Goal: Information Seeking & Learning: Learn about a topic

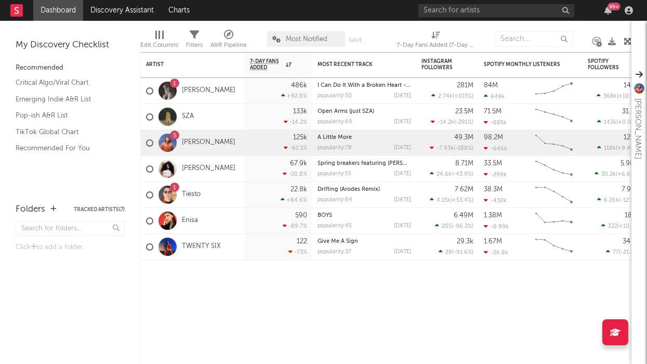
click at [444, 19] on div "99 +" at bounding box center [527, 10] width 218 height 21
click at [443, 17] on div "99 +" at bounding box center [527, 10] width 218 height 21
click at [443, 17] on input "text" at bounding box center [496, 10] width 156 height 13
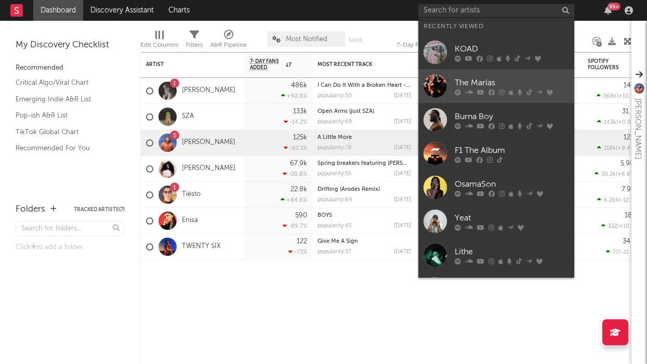
click at [490, 81] on div "The Marías" at bounding box center [512, 82] width 114 height 12
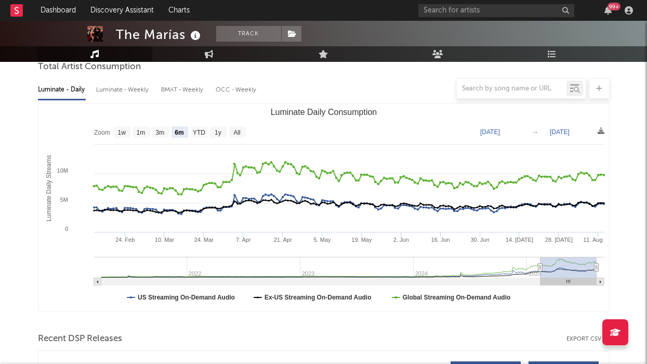
scroll to position [95, 0]
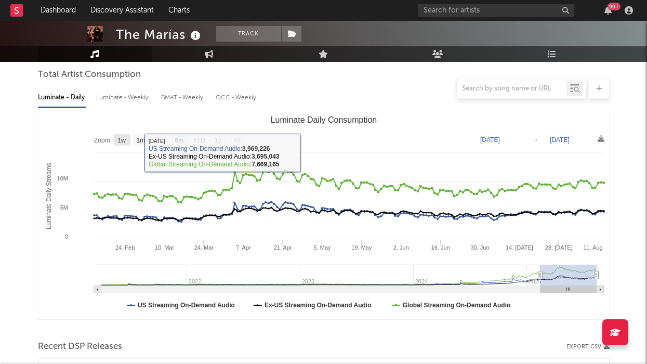
click at [117, 138] on text "1w" at bounding box center [121, 140] width 8 height 7
select select "1w"
type input "[DATE]"
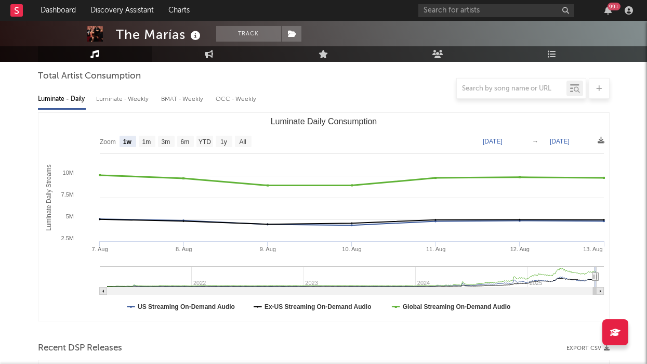
scroll to position [93, 0]
click at [140, 106] on div "Luminate - Weekly" at bounding box center [123, 100] width 55 height 18
select select "6m"
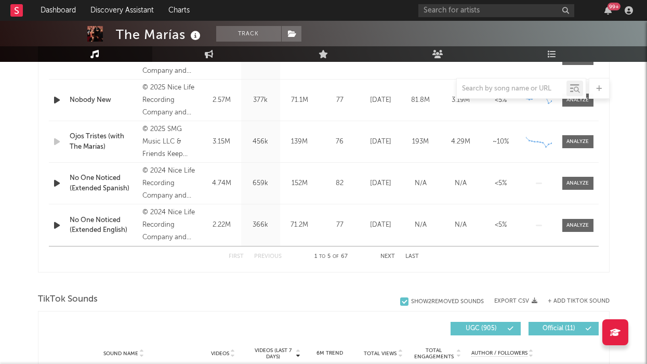
scroll to position [486, 0]
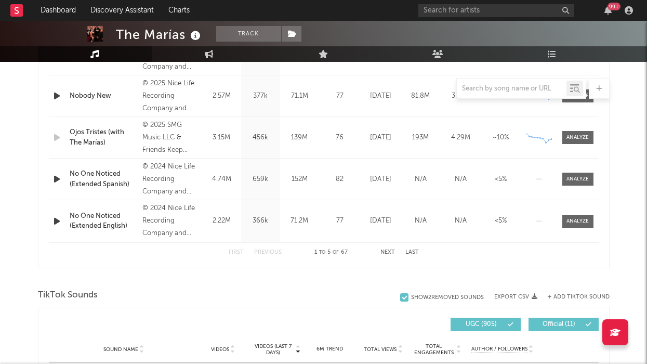
click at [382, 248] on div "First Previous 1 to 5 of 67 Next Last" at bounding box center [324, 252] width 190 height 20
click at [385, 251] on button "Next" at bounding box center [388, 253] width 15 height 6
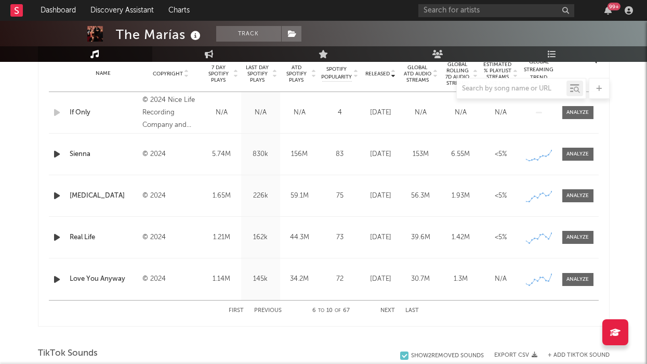
scroll to position [423, 0]
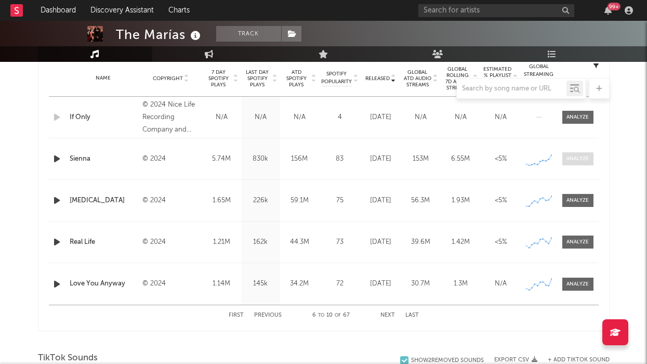
click at [577, 155] on div at bounding box center [578, 159] width 22 height 8
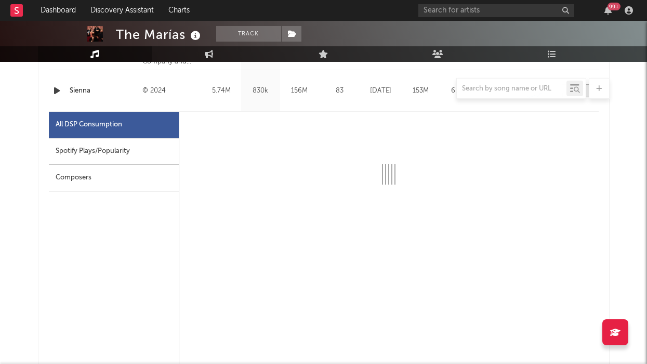
scroll to position [495, 0]
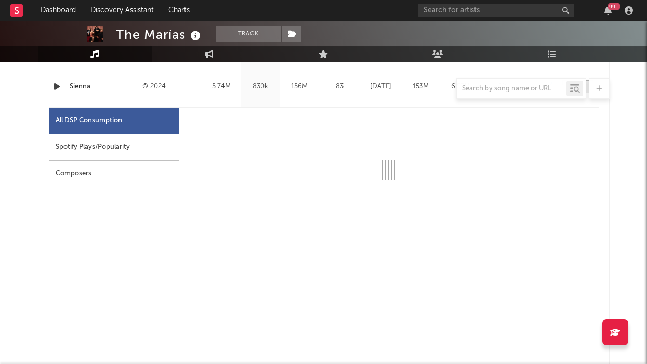
select select "6m"
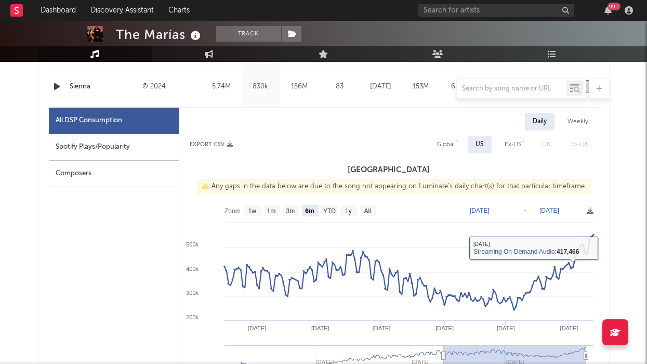
click at [443, 145] on div "Global" at bounding box center [446, 144] width 18 height 12
select select "6m"
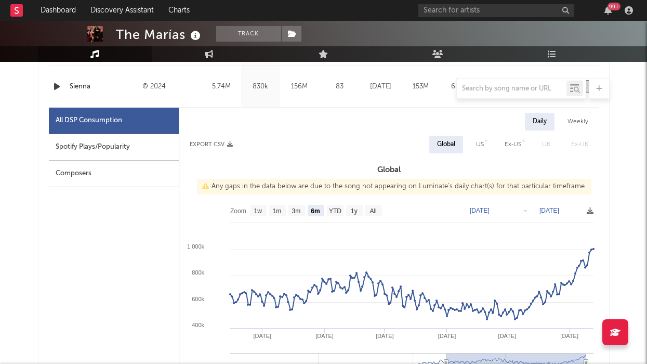
click at [510, 146] on div "Ex-US" at bounding box center [513, 144] width 17 height 12
select select "6m"
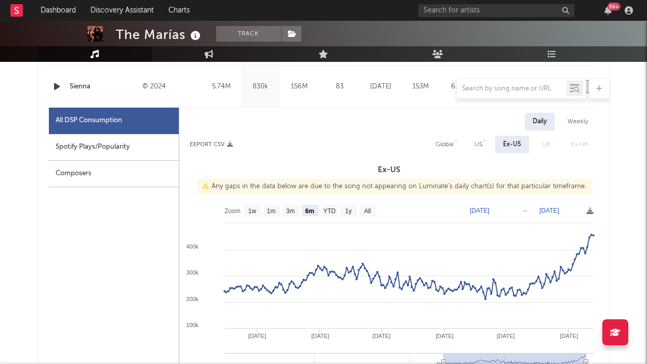
click at [442, 142] on div "Global" at bounding box center [445, 144] width 18 height 12
select select "6m"
